Goal: Use online tool/utility: Utilize a website feature to perform a specific function

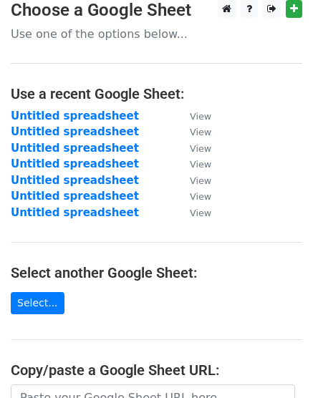
scroll to position [269, 0]
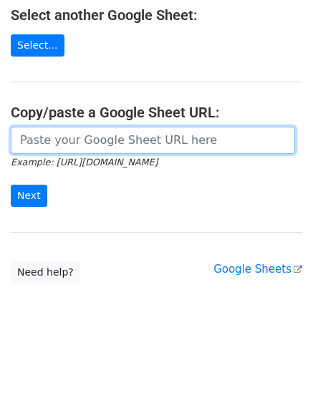
click at [125, 141] on input "url" at bounding box center [153, 140] width 284 height 27
paste input "[URL][DOMAIN_NAME]"
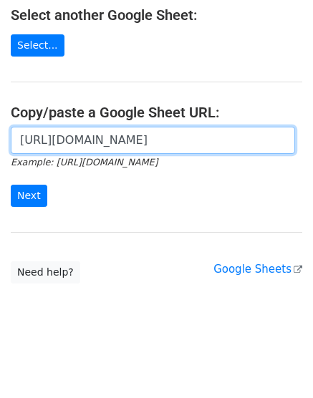
type input "[URL][DOMAIN_NAME]"
click at [11, 185] on input "Next" at bounding box center [29, 196] width 37 height 22
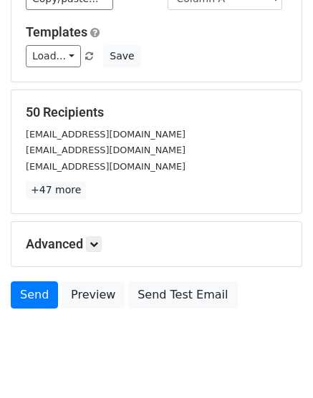
scroll to position [158, 0]
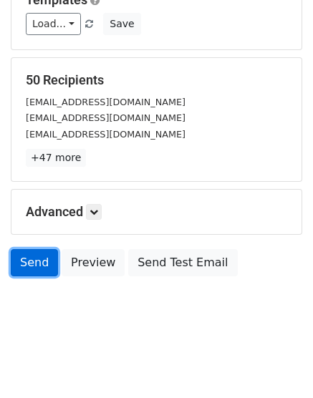
click at [32, 256] on link "Send" at bounding box center [34, 262] width 47 height 27
